Goal: Navigation & Orientation: Find specific page/section

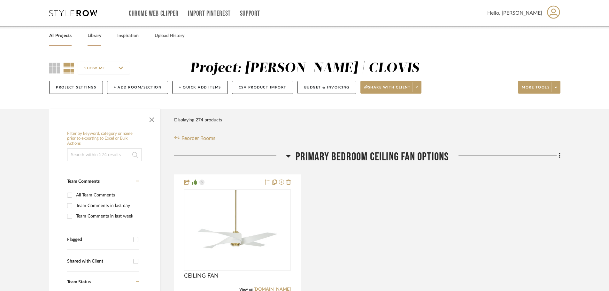
click at [99, 37] on link "Library" at bounding box center [95, 36] width 14 height 9
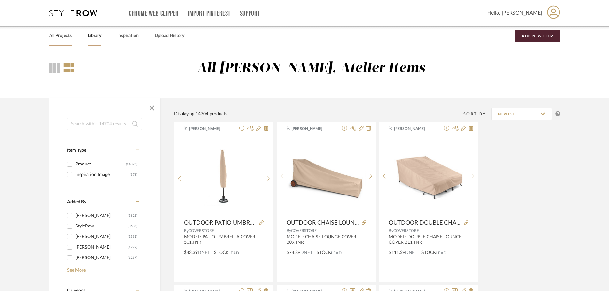
click at [59, 35] on link "All Projects" at bounding box center [60, 36] width 22 height 9
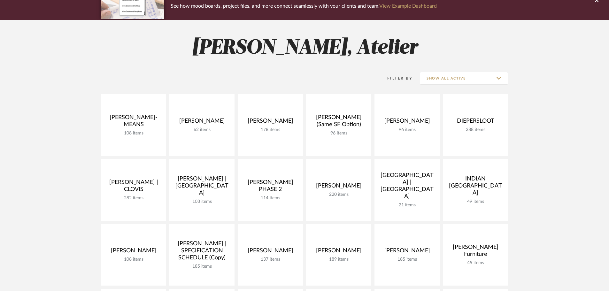
scroll to position [128, 0]
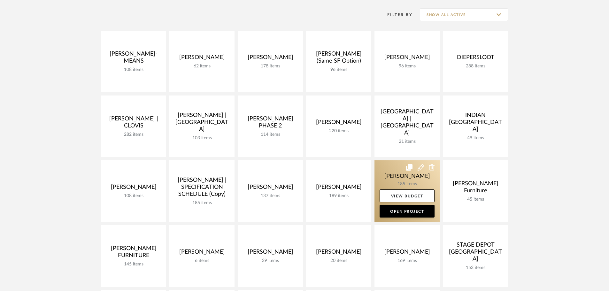
click at [399, 177] on link at bounding box center [406, 191] width 65 height 62
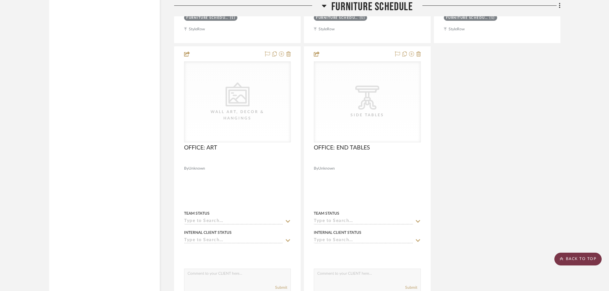
click at [576, 262] on scroll-to-top-button "BACK TO TOP" at bounding box center [577, 259] width 47 height 13
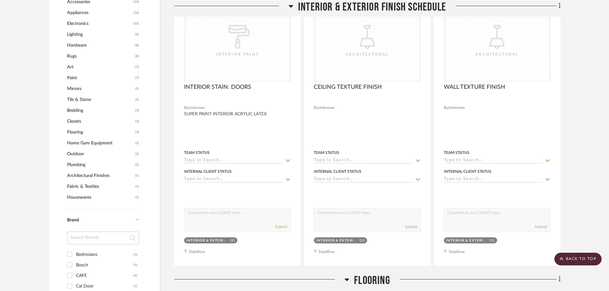
scroll to position [492, 0]
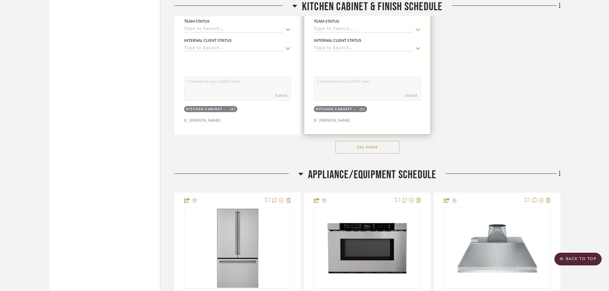
scroll to position [3897, 0]
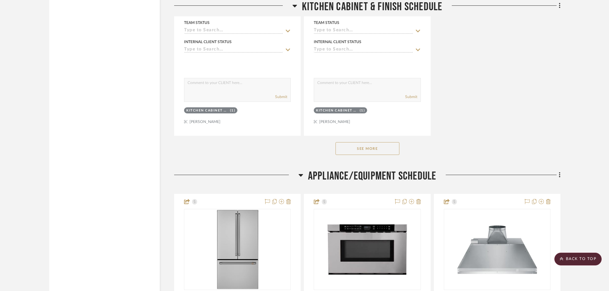
click at [388, 147] on button "See More" at bounding box center [367, 148] width 64 height 13
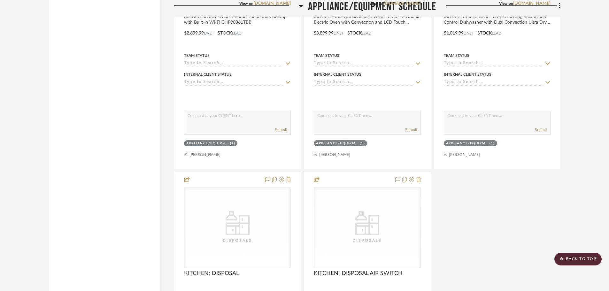
scroll to position [7793, 0]
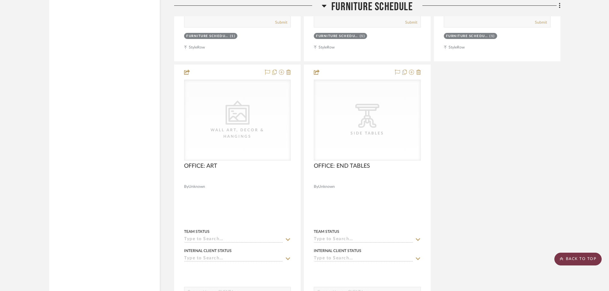
click at [591, 263] on scroll-to-top-button "BACK TO TOP" at bounding box center [577, 259] width 47 height 13
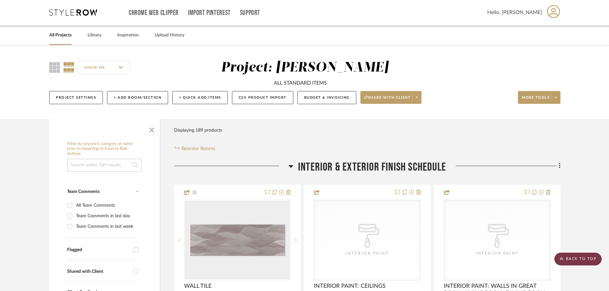
scroll to position [0, 0]
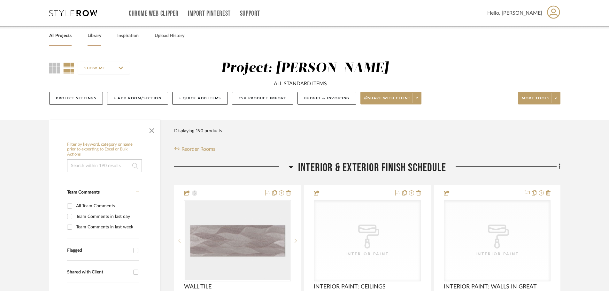
click at [94, 35] on link "Library" at bounding box center [95, 36] width 14 height 9
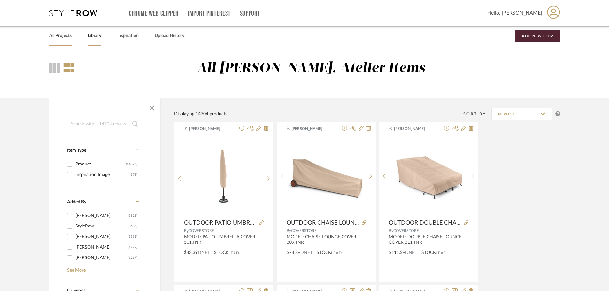
click at [65, 39] on link "All Projects" at bounding box center [60, 36] width 22 height 9
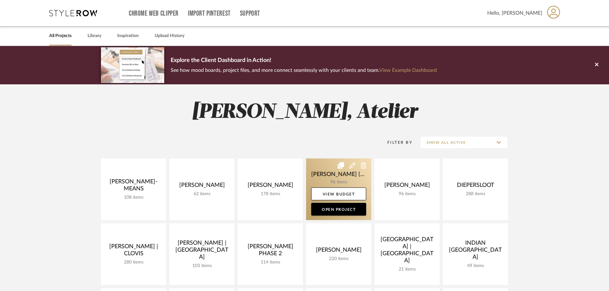
click at [326, 180] on link at bounding box center [338, 189] width 65 height 62
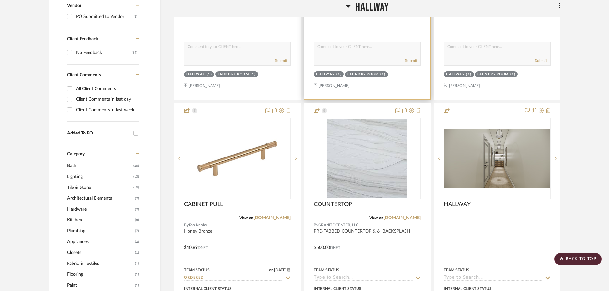
scroll to position [383, 0]
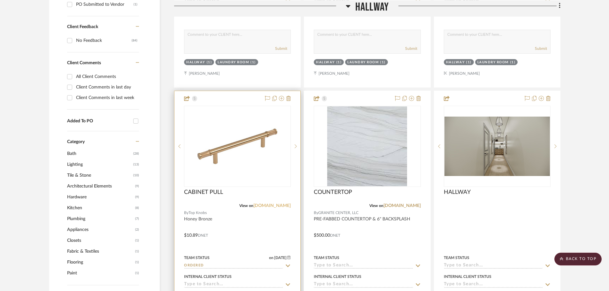
click at [282, 203] on link "[DOMAIN_NAME]" at bounding box center [271, 205] width 37 height 4
click at [258, 143] on img "0" at bounding box center [237, 146] width 80 height 80
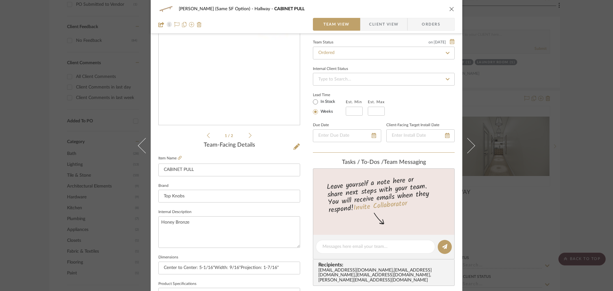
scroll to position [128, 0]
